Goal: Task Accomplishment & Management: Manage account settings

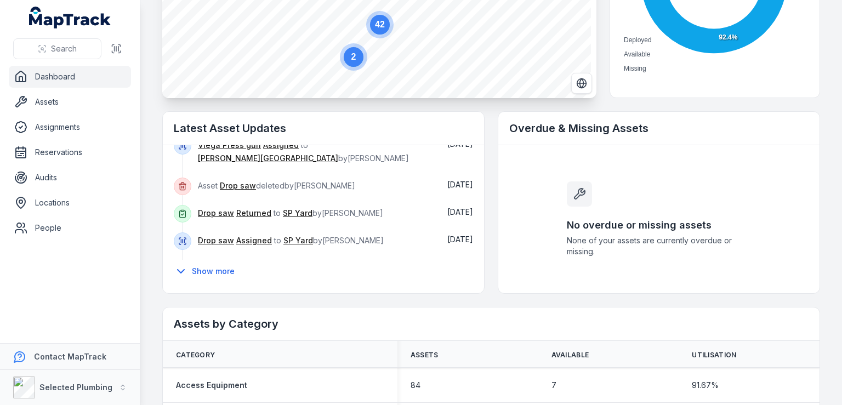
scroll to position [165, 0]
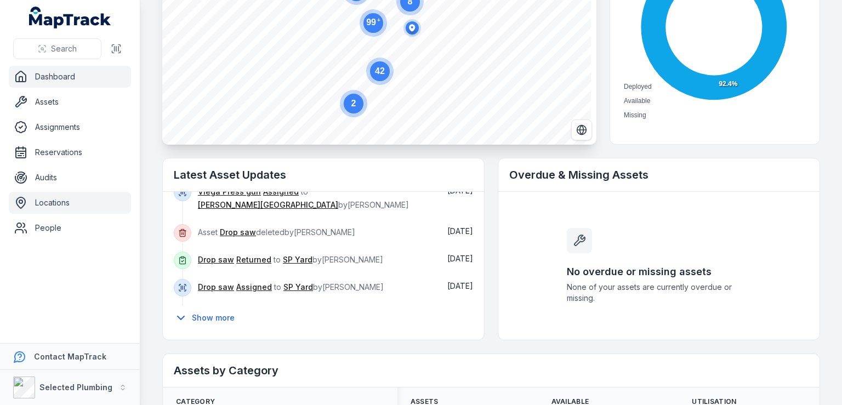
click at [40, 205] on link "Locations" at bounding box center [70, 203] width 122 height 22
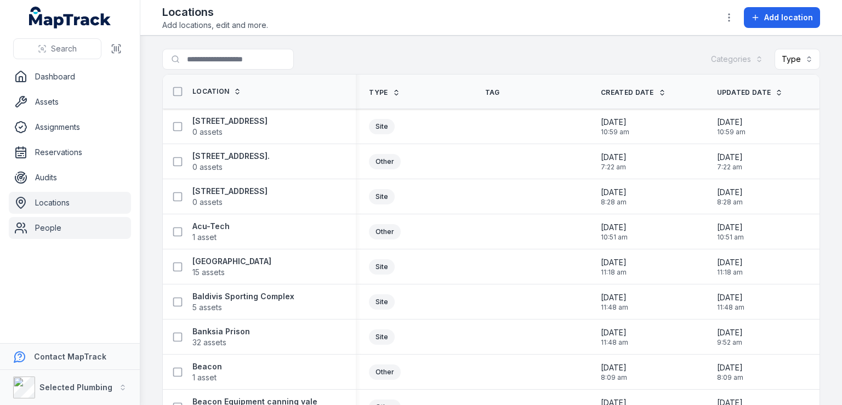
click at [37, 236] on link "People" at bounding box center [70, 228] width 122 height 22
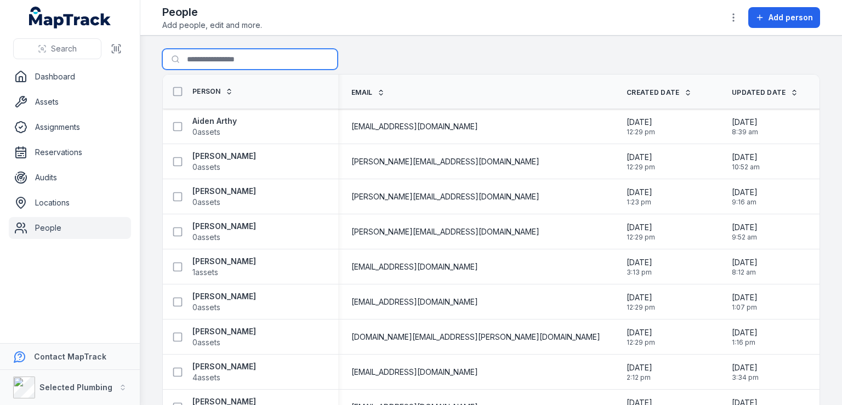
click at [230, 54] on input "Search for people" at bounding box center [250, 59] width 176 height 21
type input "***"
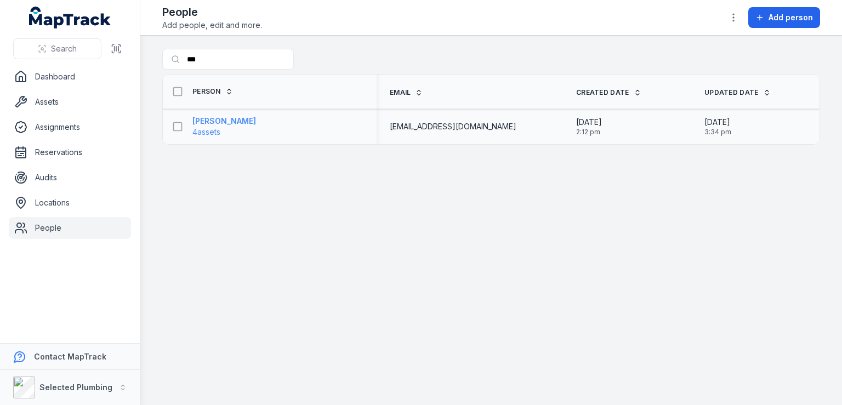
click at [237, 123] on strong "[PERSON_NAME]" at bounding box center [225, 121] width 64 height 11
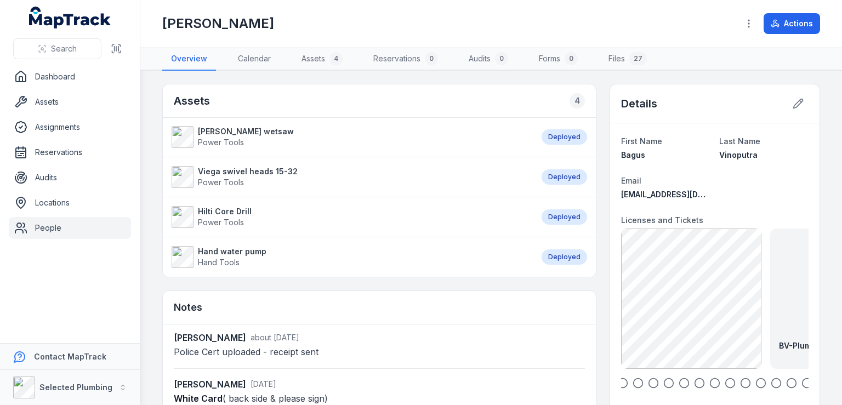
click at [320, 135] on link "[PERSON_NAME] wetsaw Power Tools" at bounding box center [351, 137] width 359 height 22
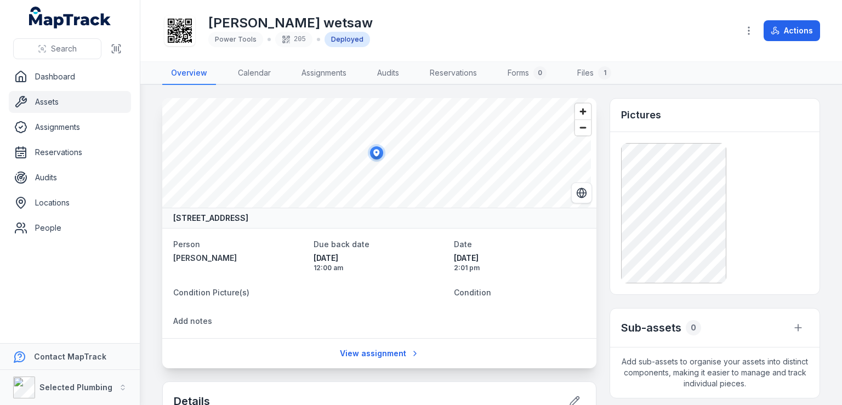
scroll to position [55, 0]
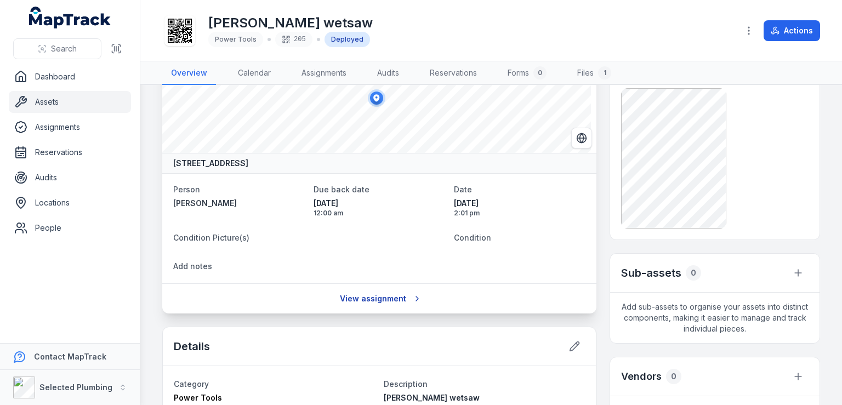
click at [389, 295] on link "View assignment" at bounding box center [380, 299] width 94 height 21
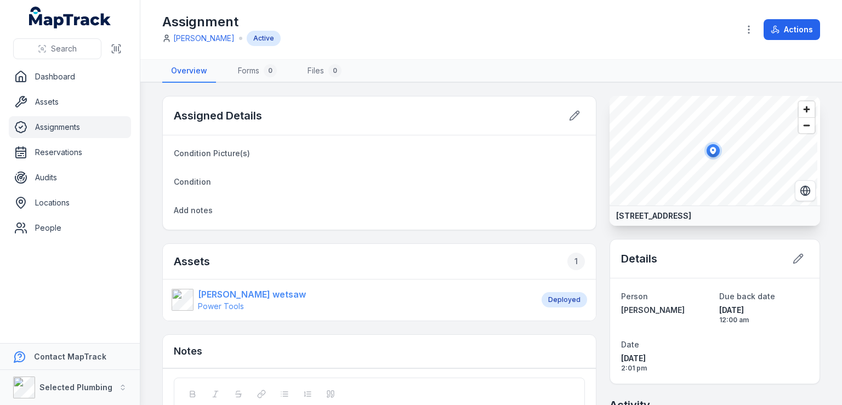
click at [265, 295] on strong "[PERSON_NAME] wetsaw" at bounding box center [252, 294] width 108 height 13
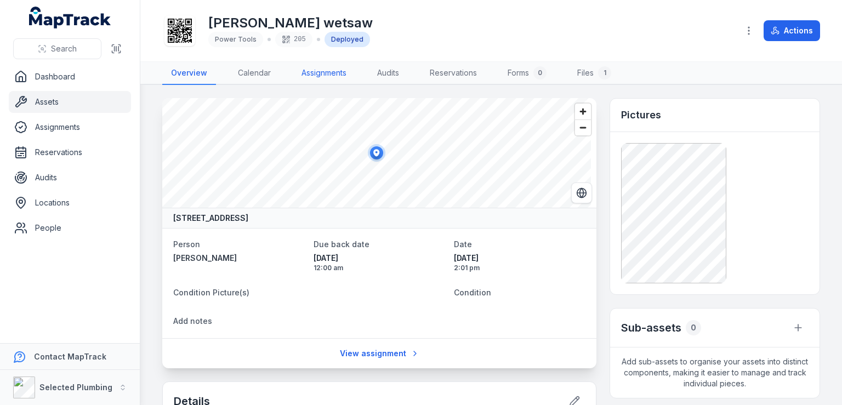
click at [318, 75] on link "Assignments" at bounding box center [324, 73] width 63 height 23
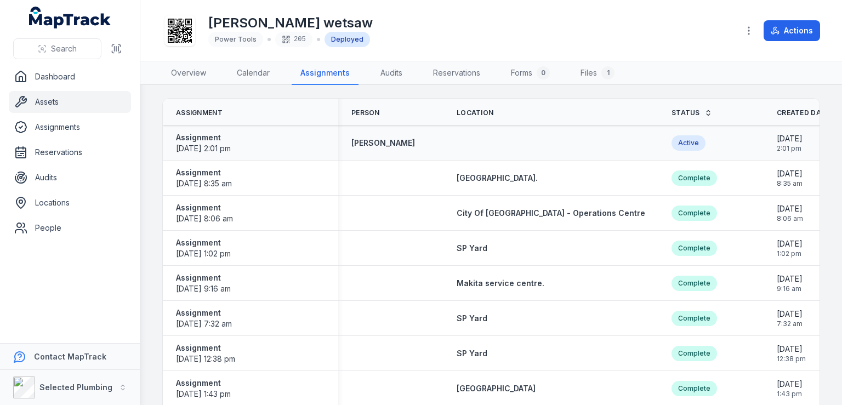
click at [672, 145] on div "Active" at bounding box center [689, 142] width 34 height 15
click at [183, 73] on link "Overview" at bounding box center [188, 73] width 53 height 23
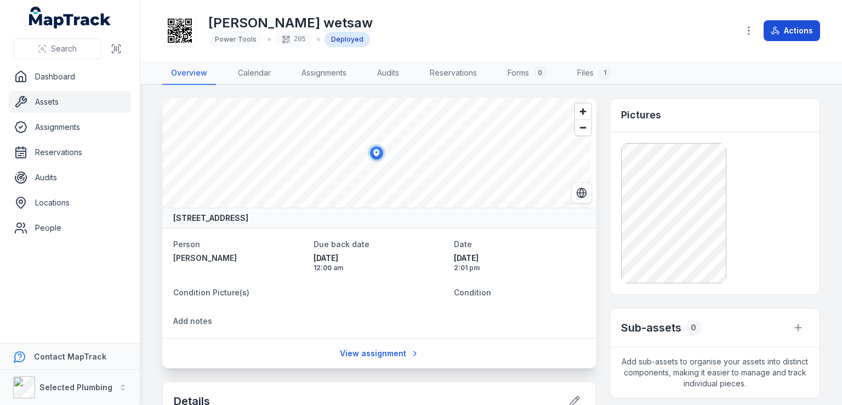
click at [790, 33] on button "Actions" at bounding box center [792, 30] width 56 height 21
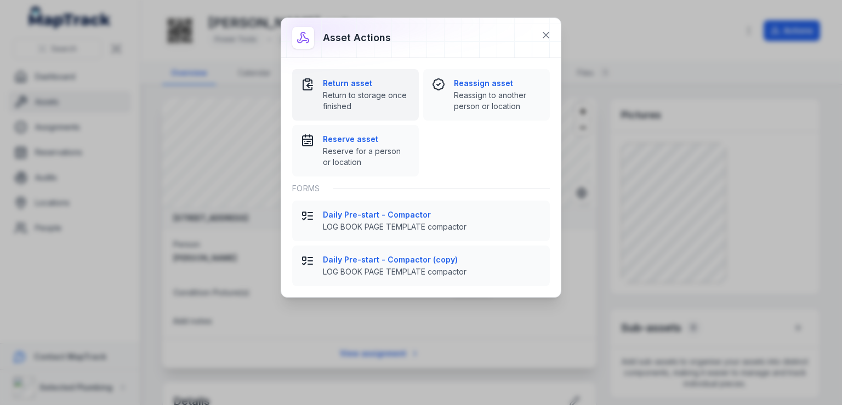
click at [383, 87] on strong "Return asset" at bounding box center [366, 83] width 87 height 11
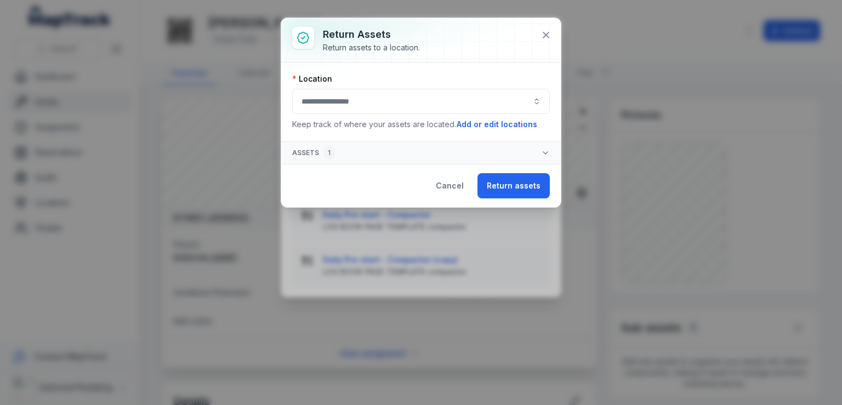
click at [539, 101] on button "button" at bounding box center [421, 101] width 258 height 25
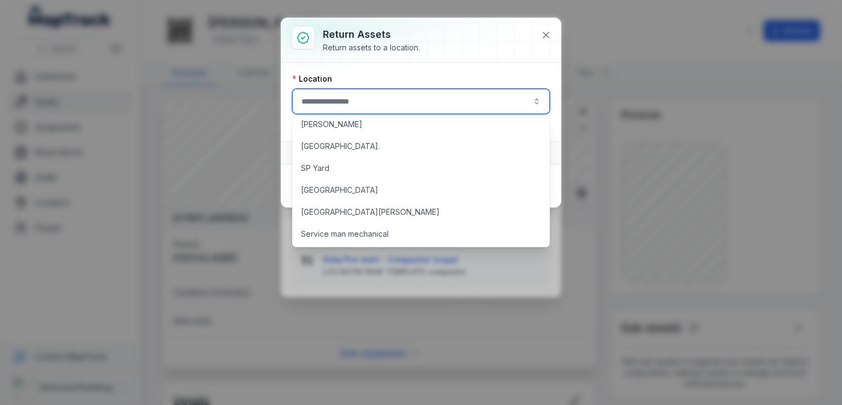
scroll to position [932, 0]
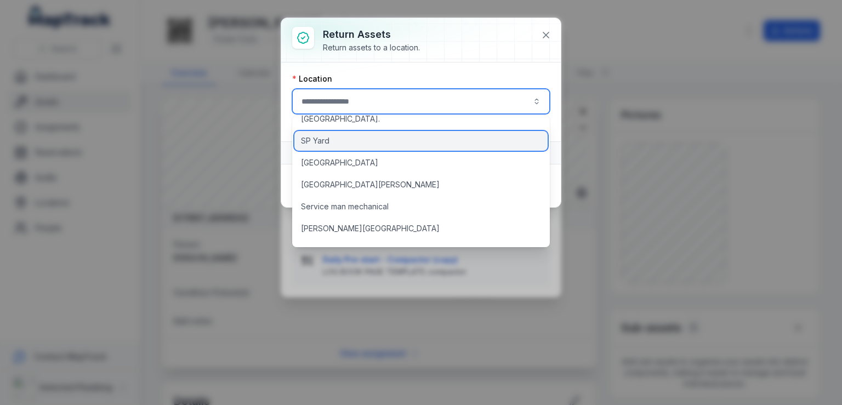
click at [317, 137] on span "SP Yard" at bounding box center [315, 140] width 29 height 11
type input "*******"
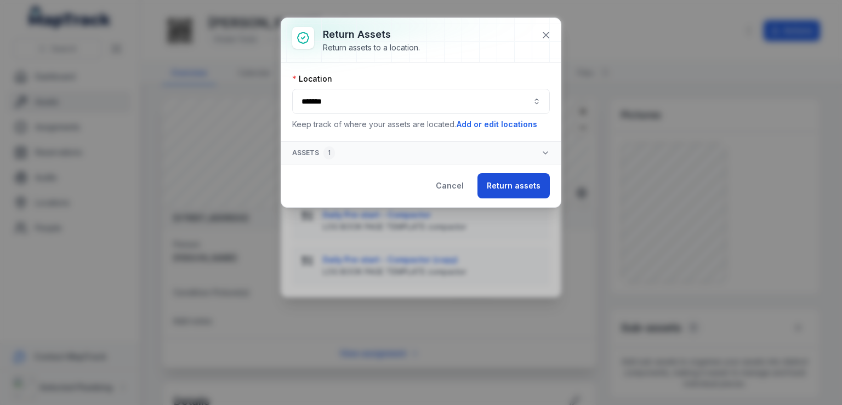
click at [525, 181] on button "Return assets" at bounding box center [514, 185] width 72 height 25
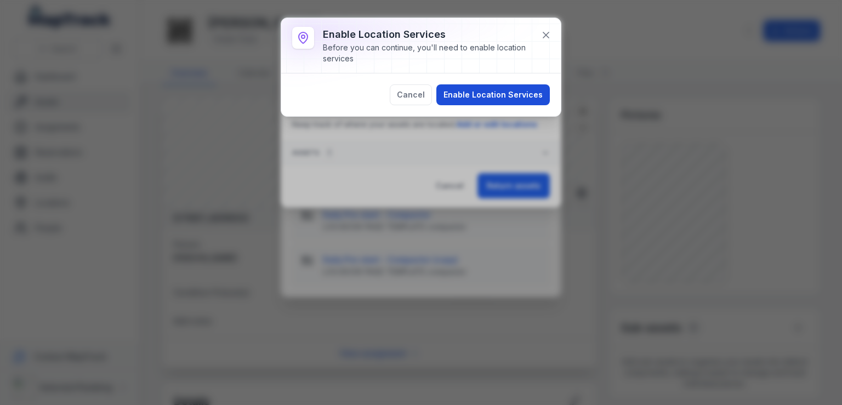
click at [511, 98] on button "Enable Location Services" at bounding box center [494, 94] width 114 height 21
click at [477, 92] on div "Cancel Enable Location Services" at bounding box center [421, 94] width 258 height 21
click at [513, 99] on div "Cancel Enable Location Services" at bounding box center [421, 94] width 258 height 21
click at [544, 35] on icon at bounding box center [546, 35] width 11 height 11
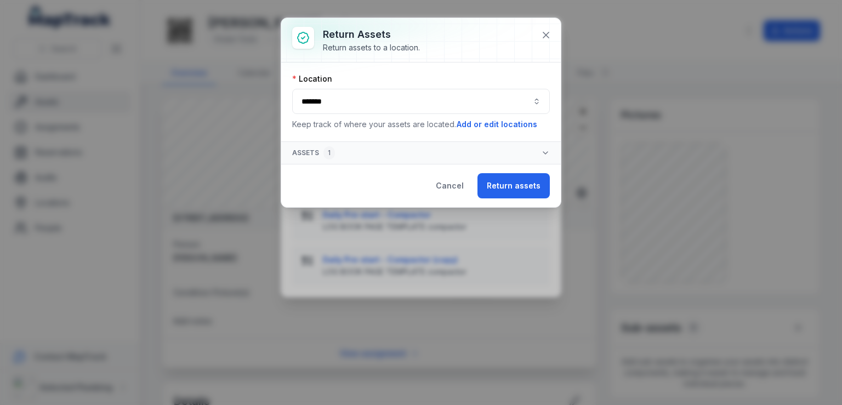
click at [542, 150] on icon "button" at bounding box center [545, 153] width 9 height 9
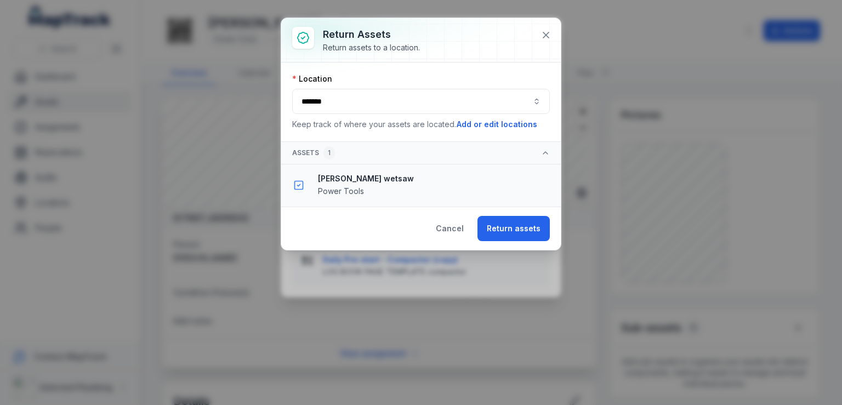
click at [352, 183] on div "[PERSON_NAME] wetsaw Power Tools" at bounding box center [435, 185] width 234 height 24
click at [522, 225] on button "Return assets" at bounding box center [514, 228] width 72 height 25
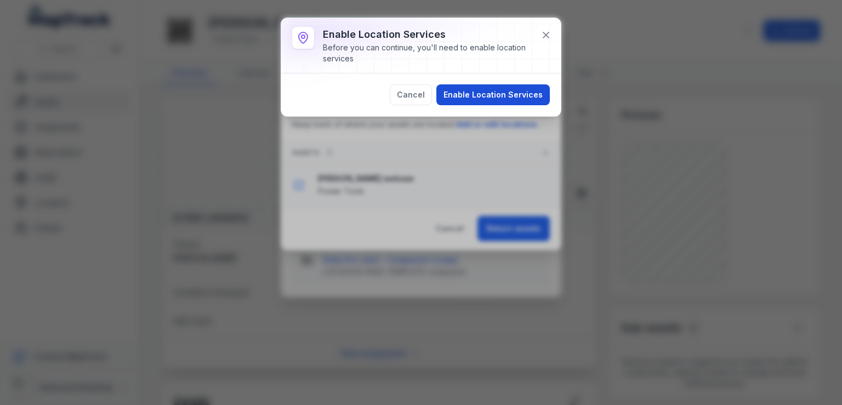
click at [495, 94] on button "Enable Location Services" at bounding box center [494, 94] width 114 height 21
click at [496, 93] on div "Cancel Enable Location Services" at bounding box center [421, 94] width 258 height 21
click at [523, 95] on div "Cancel Enable Location Services" at bounding box center [421, 94] width 258 height 21
click at [546, 31] on icon at bounding box center [546, 35] width 11 height 11
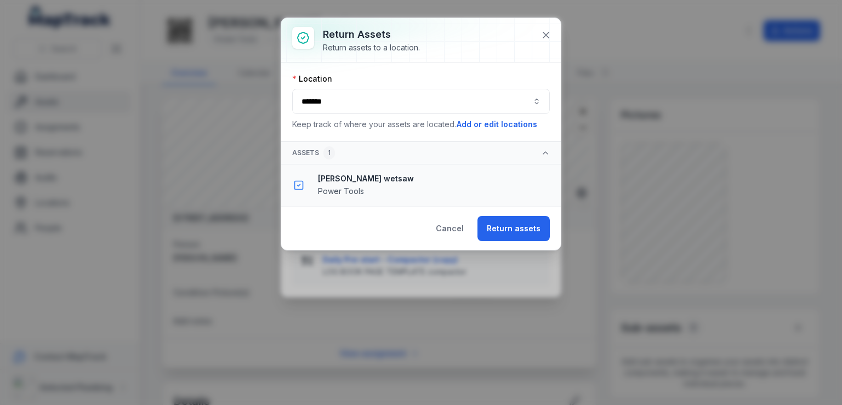
click at [540, 101] on button "*******" at bounding box center [421, 101] width 258 height 25
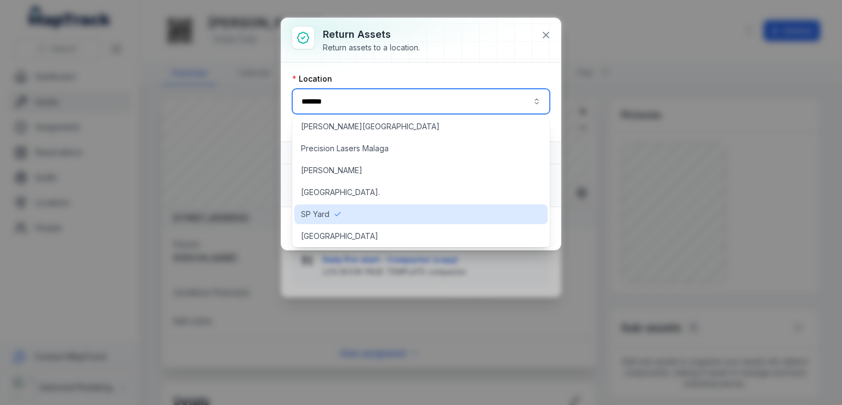
scroll to position [878, 0]
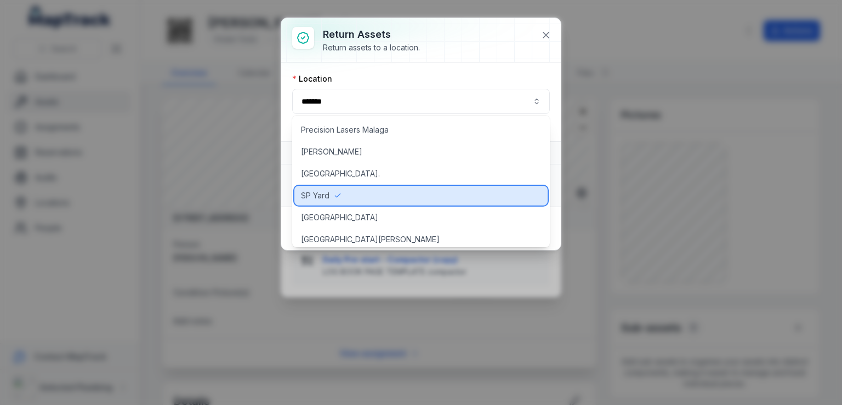
click at [321, 197] on span "SP Yard" at bounding box center [315, 195] width 29 height 11
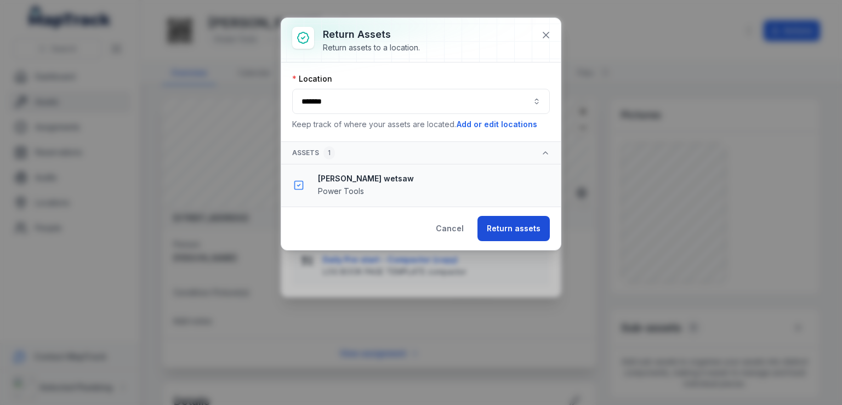
click at [511, 229] on button "Return assets" at bounding box center [514, 228] width 72 height 25
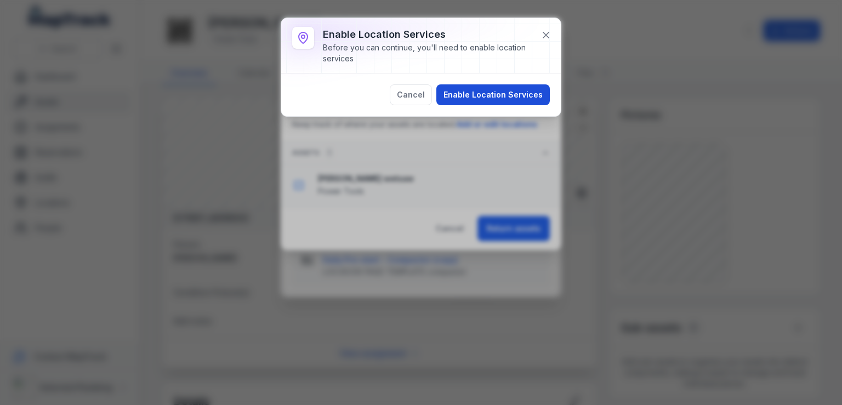
click at [500, 98] on button "Enable Location Services" at bounding box center [494, 94] width 114 height 21
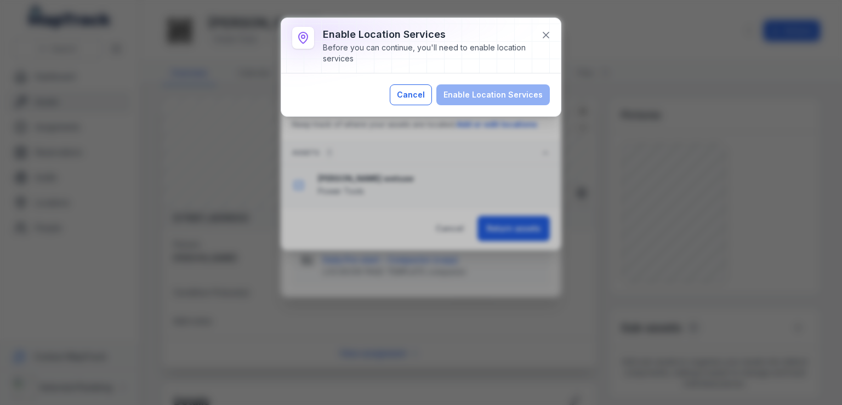
click at [406, 93] on button "Cancel" at bounding box center [411, 94] width 42 height 21
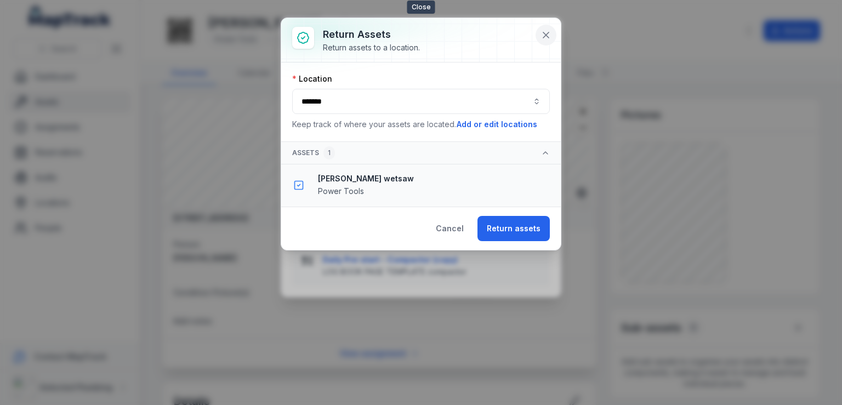
click at [547, 31] on icon at bounding box center [546, 35] width 11 height 11
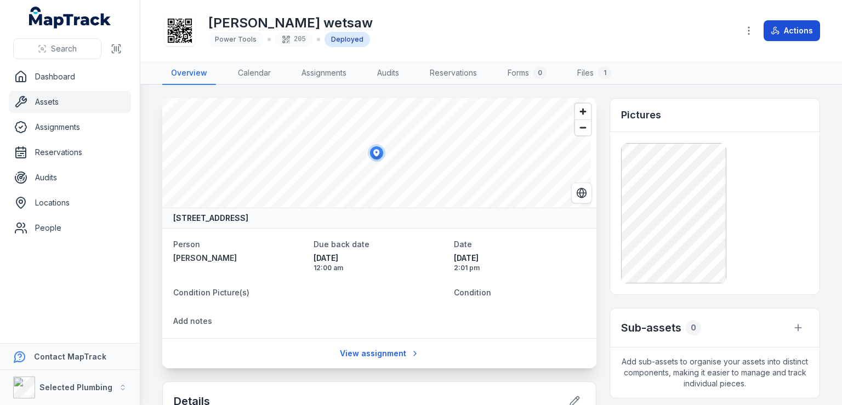
click at [785, 32] on button "Actions" at bounding box center [792, 30] width 56 height 21
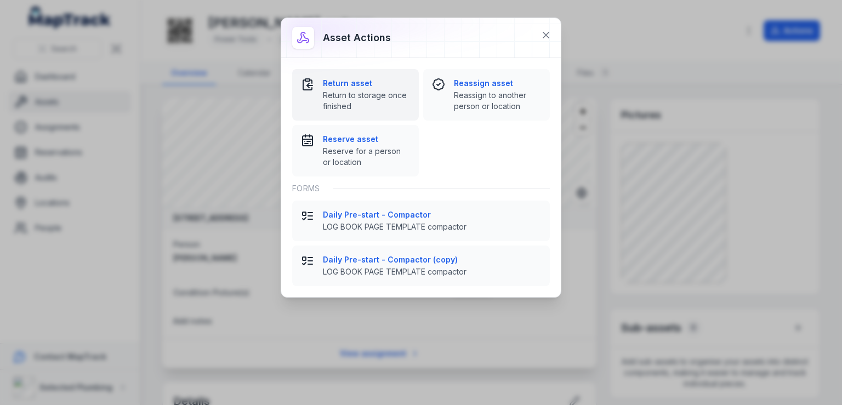
click at [354, 85] on strong "Return asset" at bounding box center [366, 83] width 87 height 11
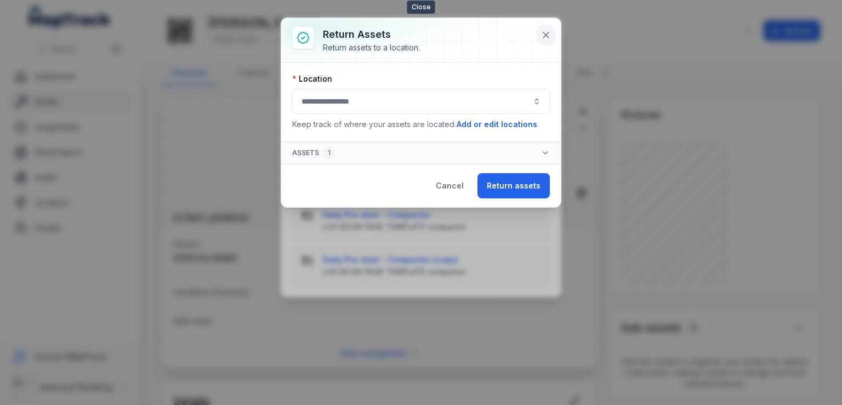
click at [546, 31] on icon at bounding box center [546, 35] width 11 height 11
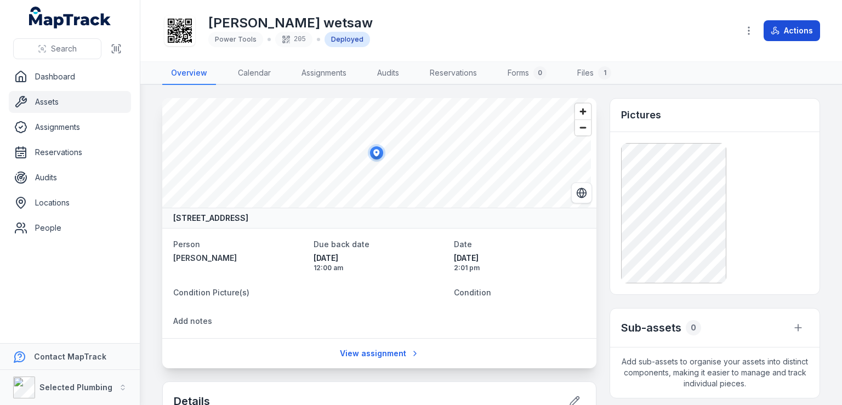
click at [798, 30] on button "Actions" at bounding box center [792, 30] width 56 height 21
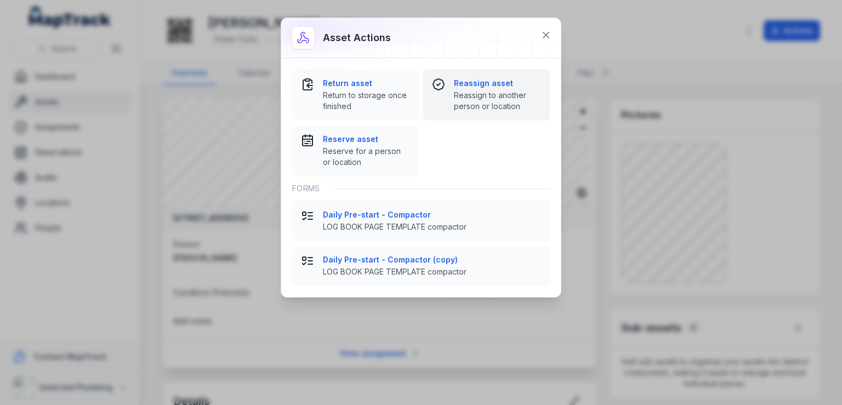
click at [487, 86] on strong "Reassign asset" at bounding box center [497, 83] width 87 height 11
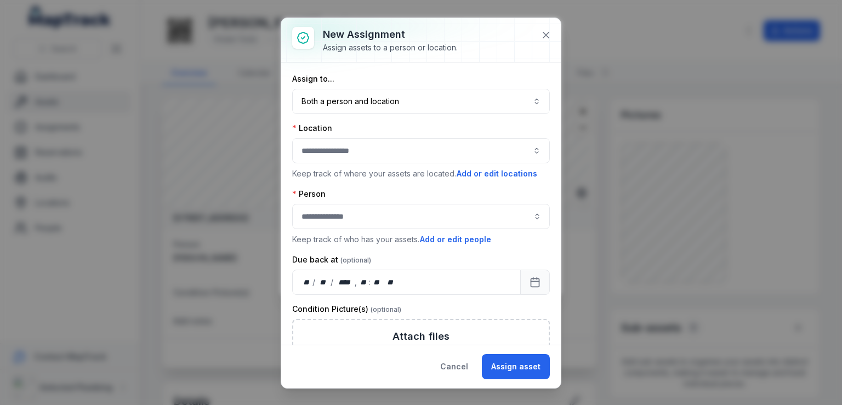
click at [529, 148] on button "button" at bounding box center [421, 150] width 258 height 25
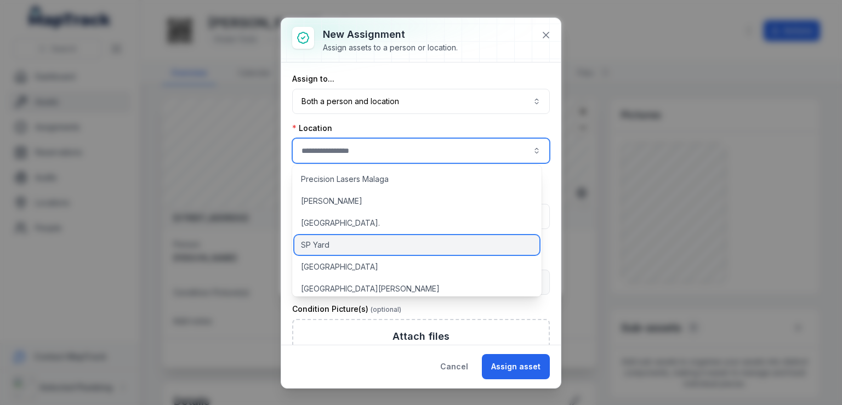
click at [337, 242] on div "SP Yard" at bounding box center [417, 245] width 245 height 20
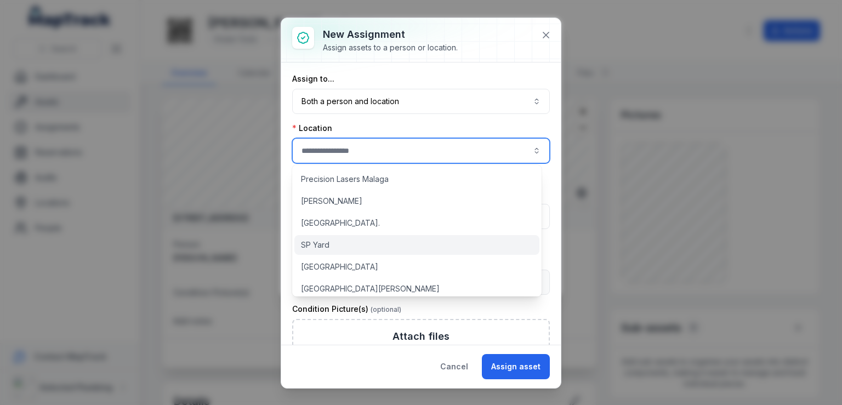
type input "*******"
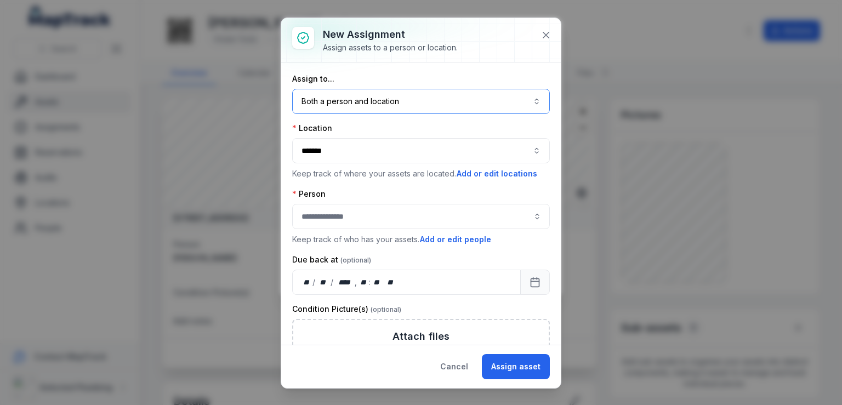
click at [531, 99] on button "Both a person and location ****" at bounding box center [421, 101] width 258 height 25
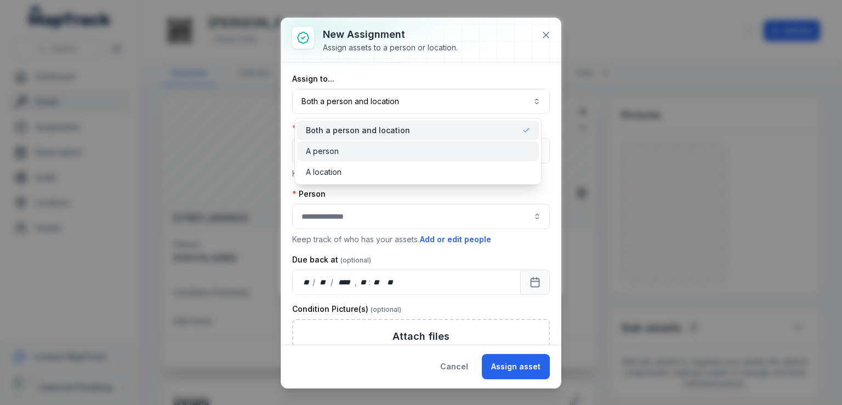
click at [392, 157] on div "A person" at bounding box center [418, 152] width 242 height 20
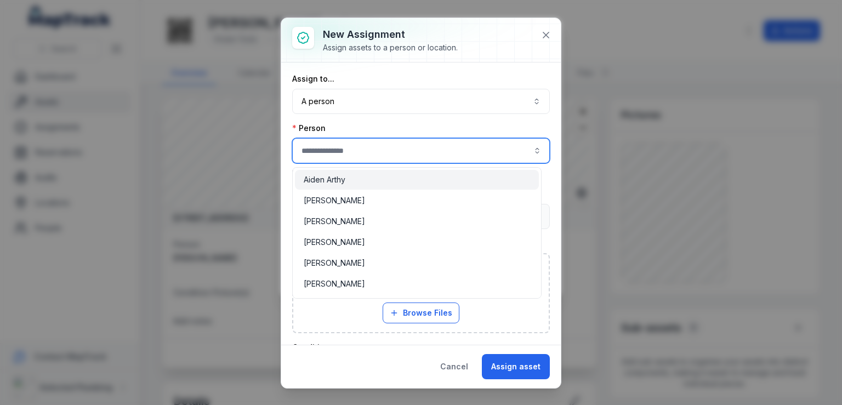
click at [341, 149] on input "assignment-add:person-label" at bounding box center [421, 150] width 258 height 25
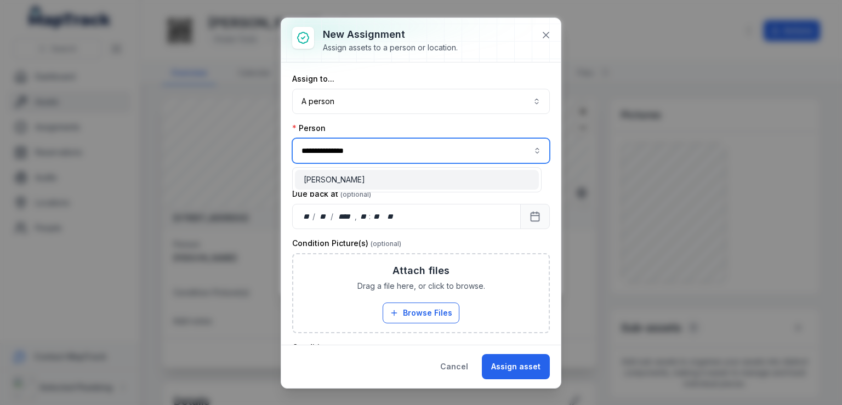
click at [349, 177] on span "[PERSON_NAME]" at bounding box center [334, 179] width 61 height 11
type input "**********"
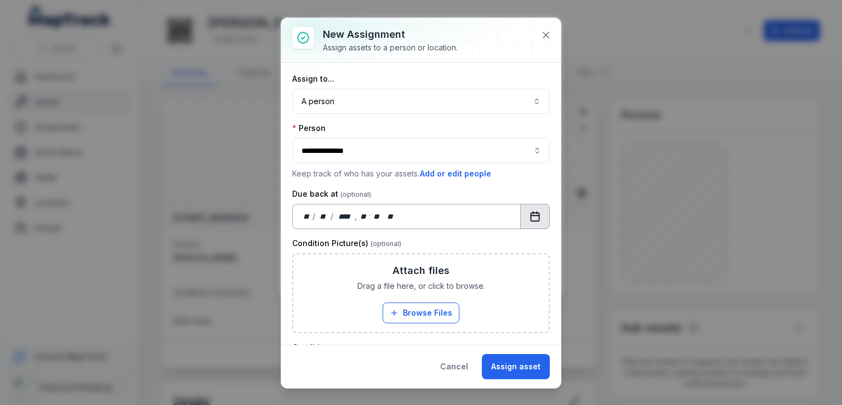
click at [530, 211] on icon "Calendar" at bounding box center [535, 216] width 11 height 11
click at [529, 367] on button "Assign asset" at bounding box center [516, 366] width 68 height 25
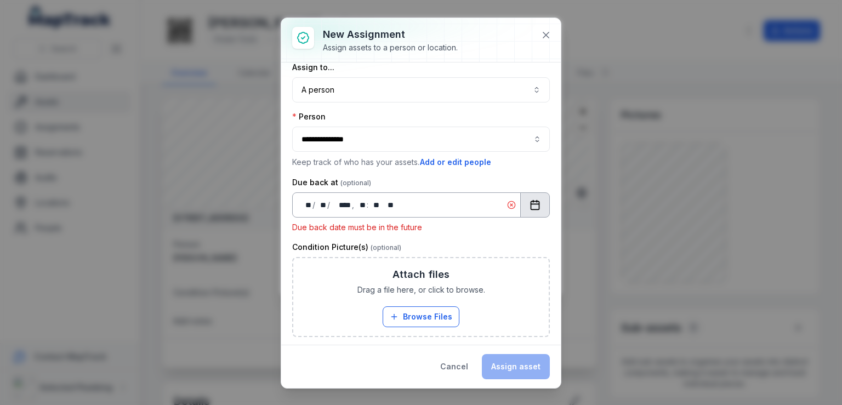
click at [530, 201] on icon "Calendar" at bounding box center [535, 205] width 11 height 11
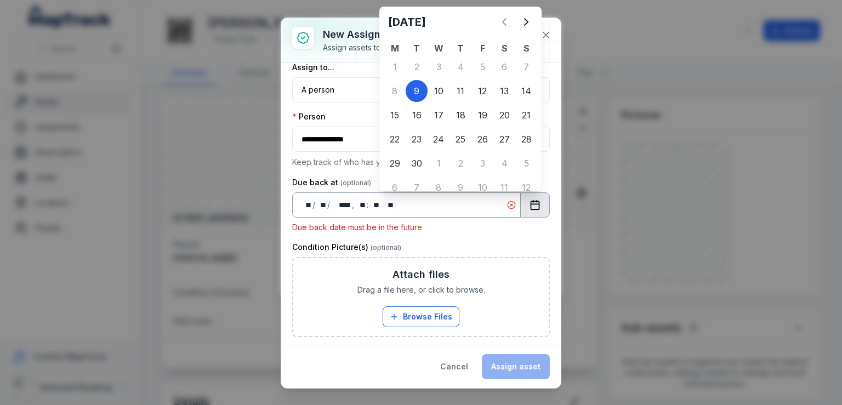
click at [395, 202] on div "** **" at bounding box center [389, 205] width 12 height 11
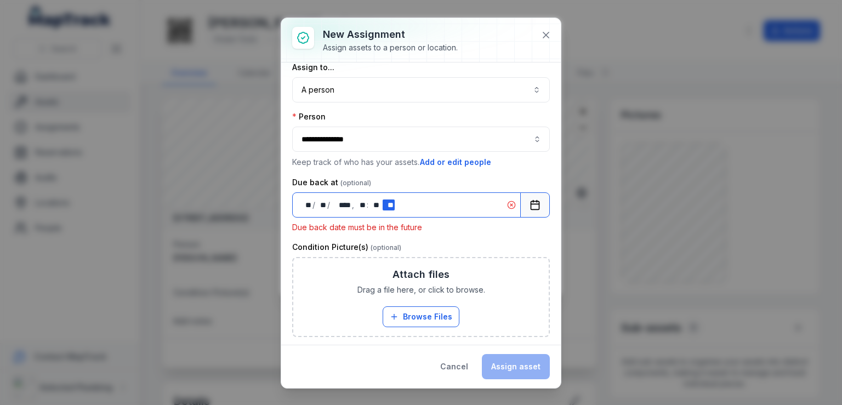
click at [391, 203] on div "** **" at bounding box center [389, 205] width 12 height 11
click at [363, 200] on div "** **" at bounding box center [360, 205] width 11 height 11
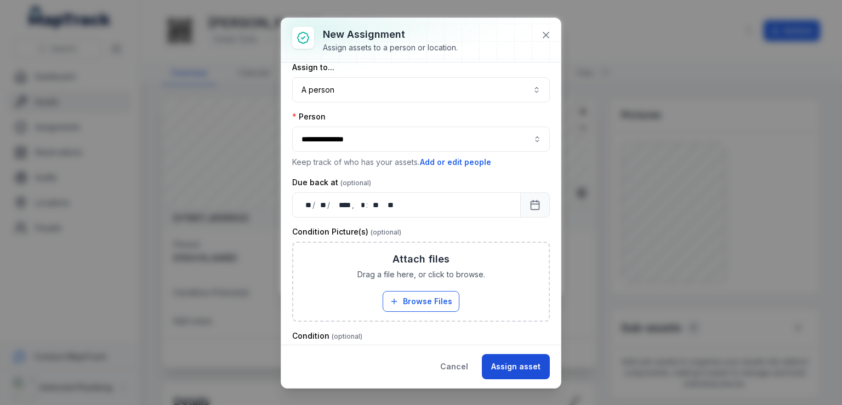
click at [526, 365] on button "Assign asset" at bounding box center [516, 366] width 68 height 25
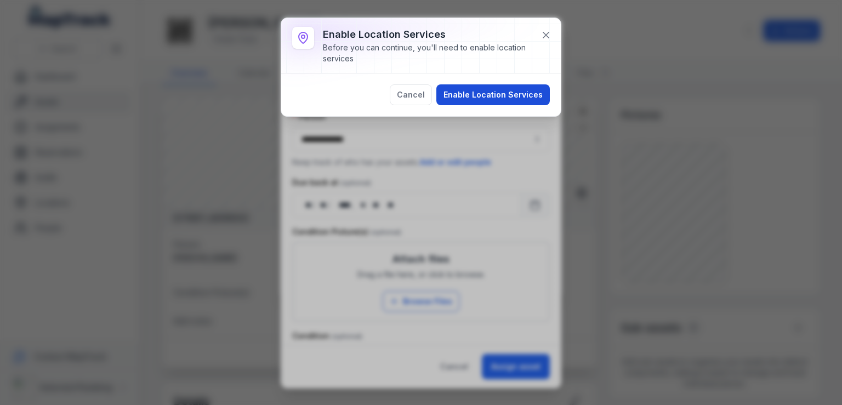
click at [519, 94] on button "Enable Location Services" at bounding box center [494, 94] width 114 height 21
click at [542, 35] on icon at bounding box center [546, 35] width 11 height 11
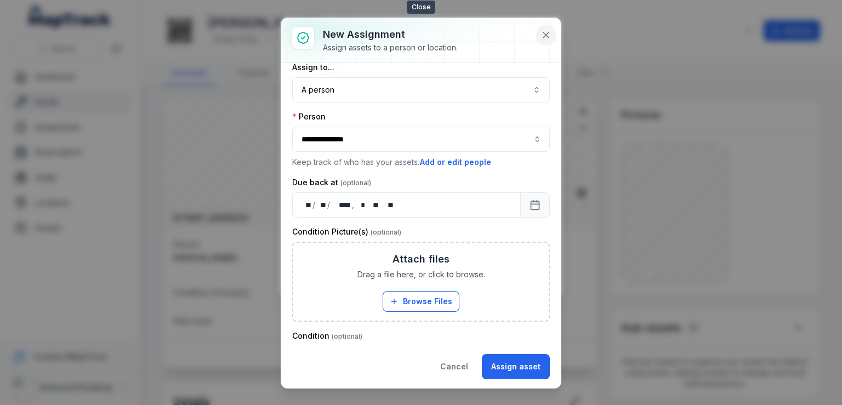
click at [543, 36] on icon at bounding box center [546, 35] width 11 height 11
